Goal: Check status: Check status

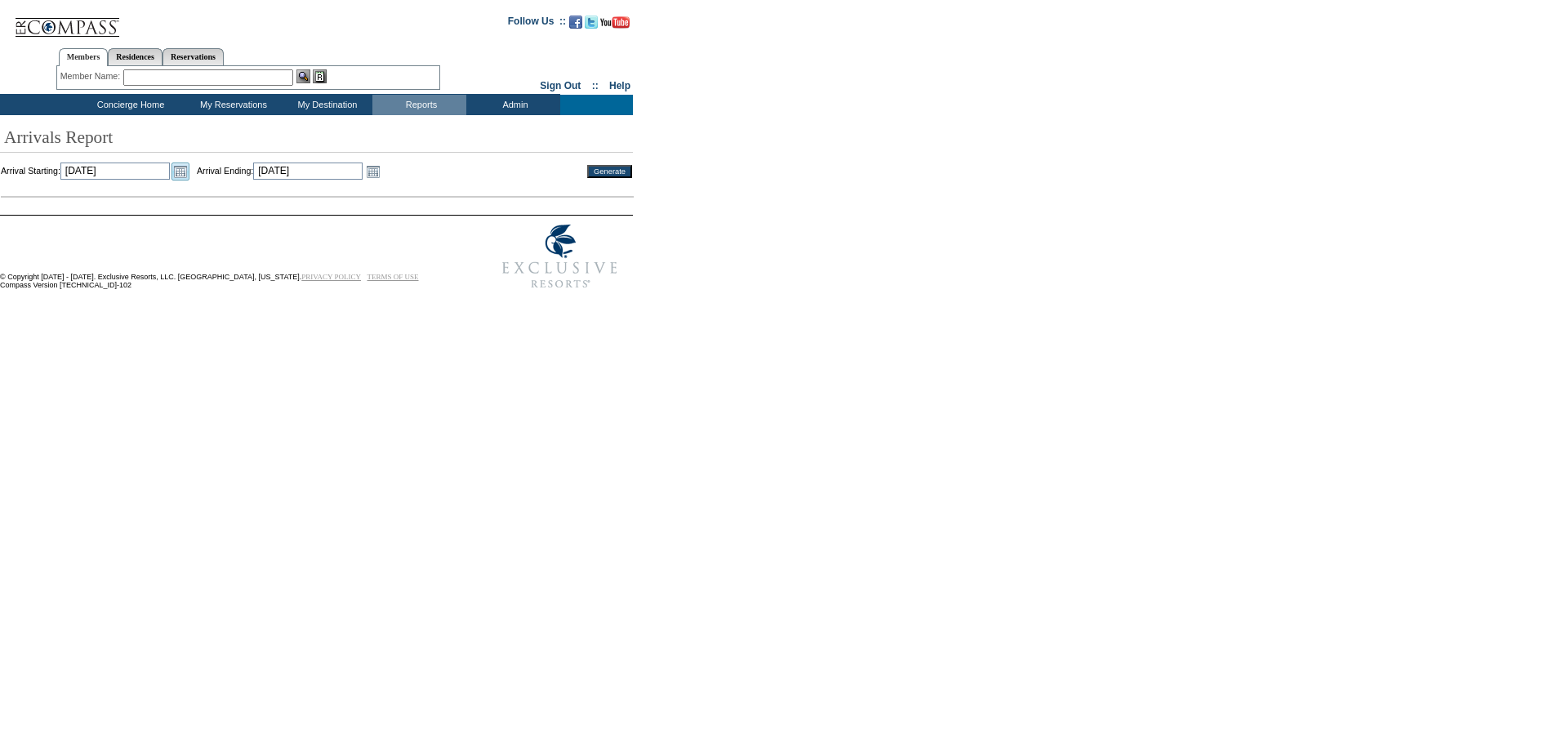
click at [190, 172] on link "Open the calendar popup." at bounding box center [180, 171] width 18 height 18
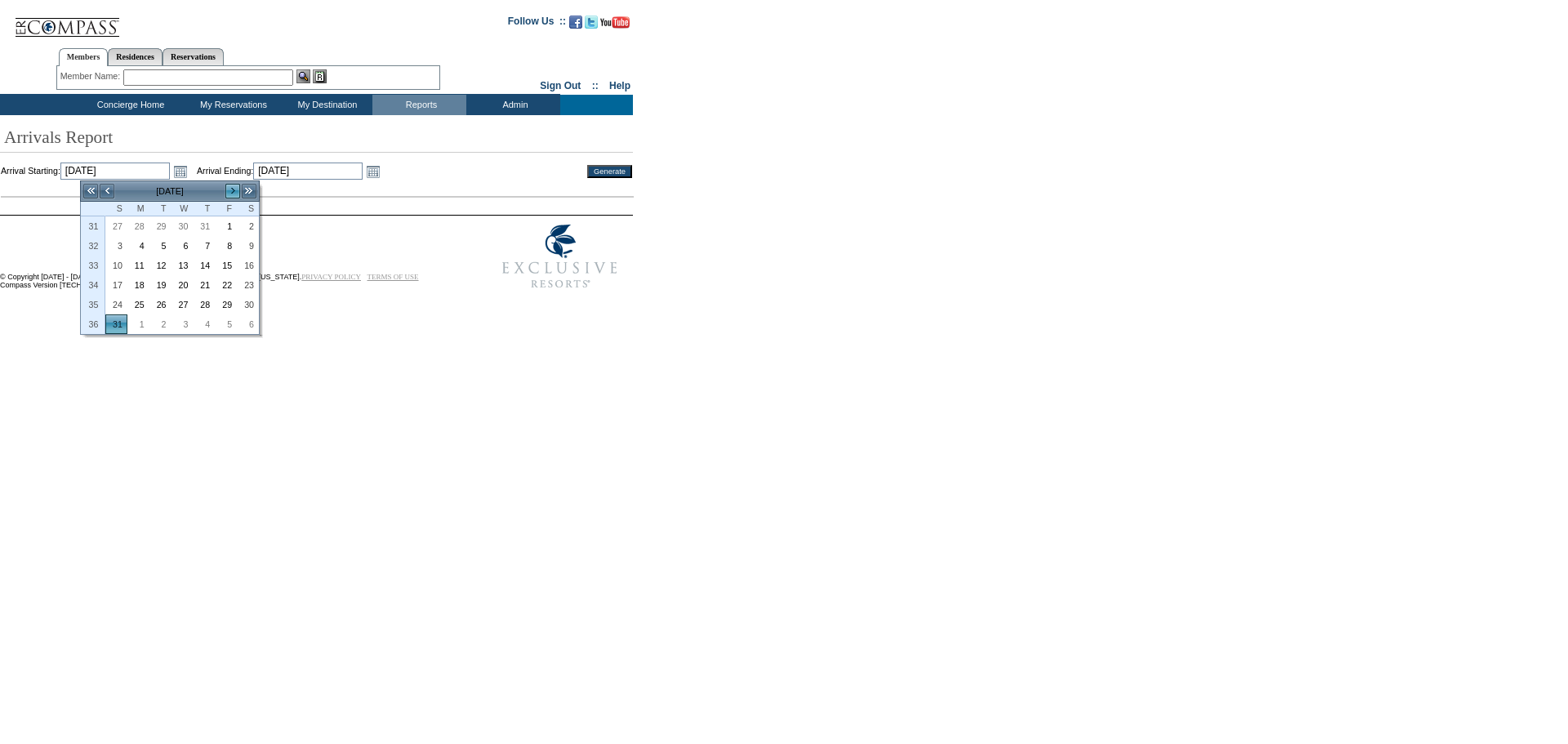
click at [232, 191] on link ">" at bounding box center [232, 191] width 16 height 16
click at [137, 224] on link "1" at bounding box center [138, 226] width 21 height 18
type input "[DATE]"
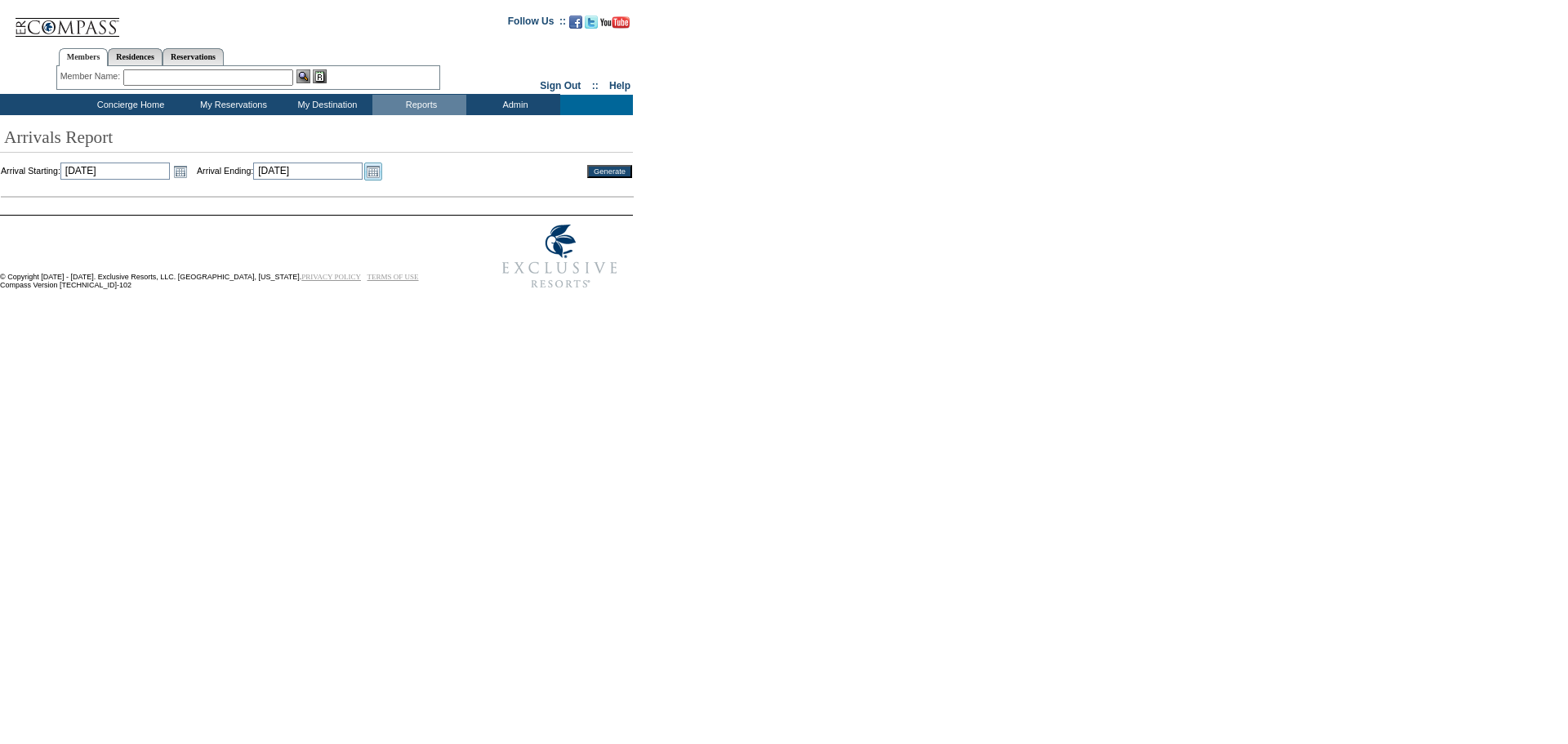
click at [382, 168] on link "Open the calendar popup." at bounding box center [373, 171] width 18 height 18
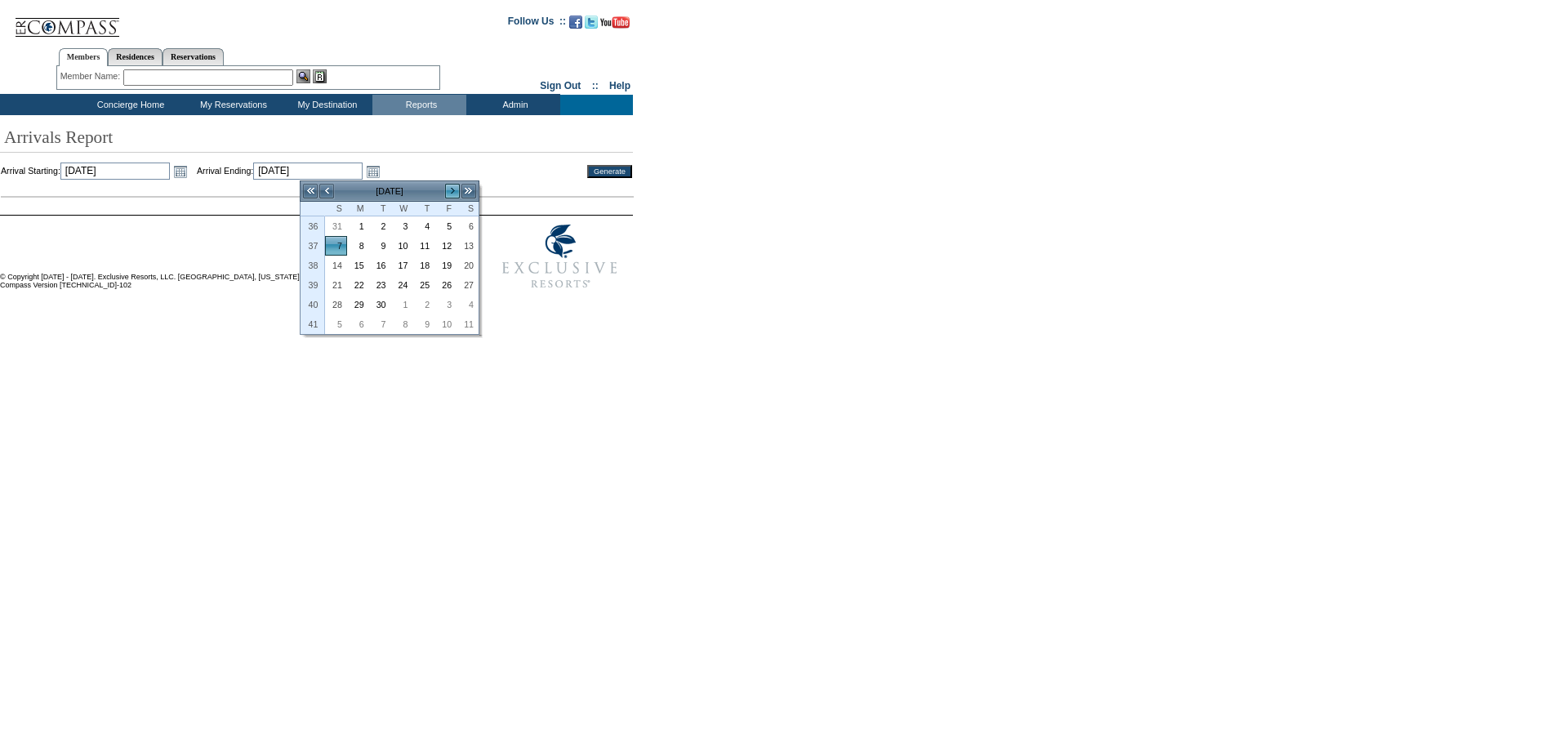
click at [449, 187] on link ">" at bounding box center [452, 191] width 16 height 16
click at [452, 304] on link "31" at bounding box center [446, 304] width 21 height 18
type input "[DATE]"
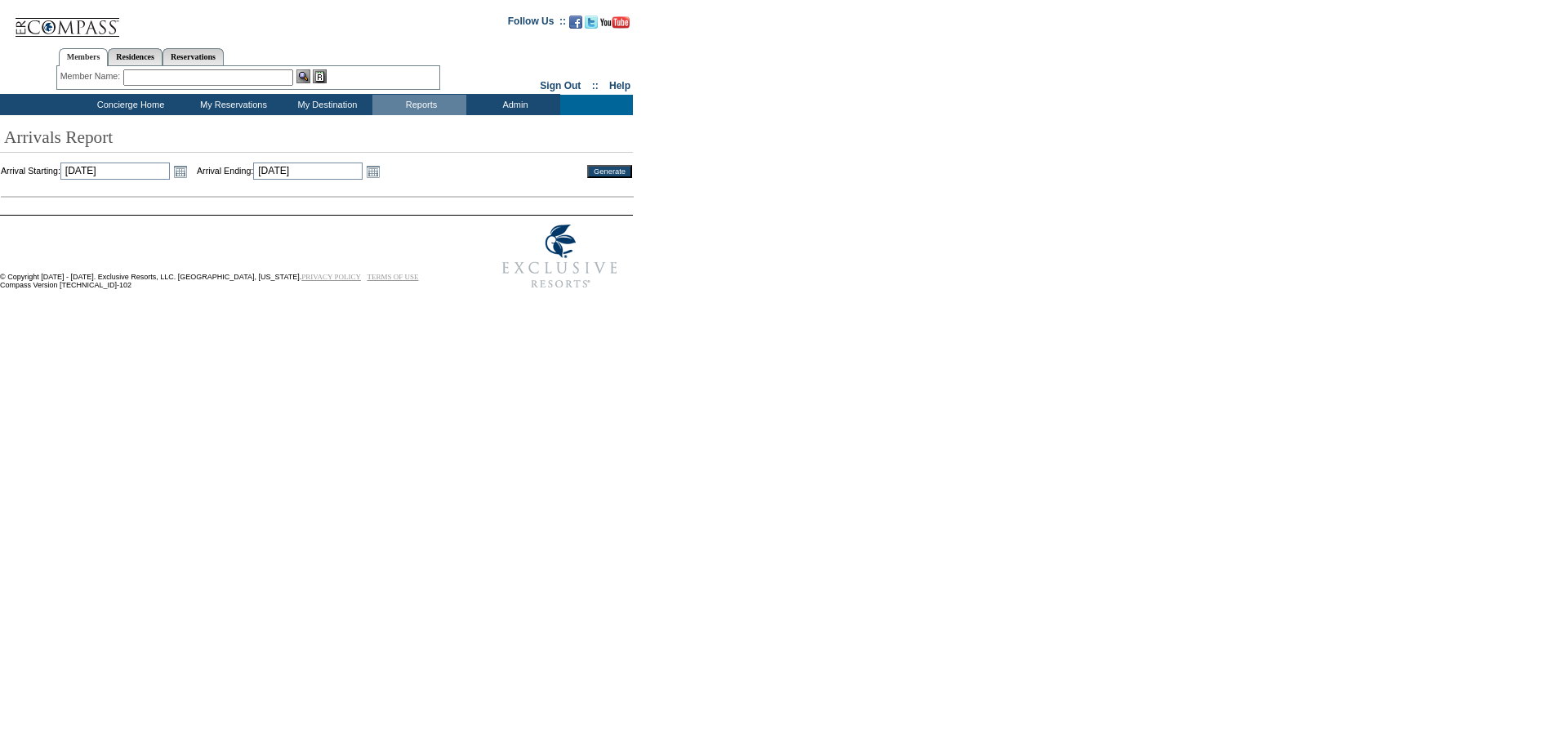
click at [603, 173] on input "Generate" at bounding box center [609, 172] width 45 height 13
